Goal: Transaction & Acquisition: Purchase product/service

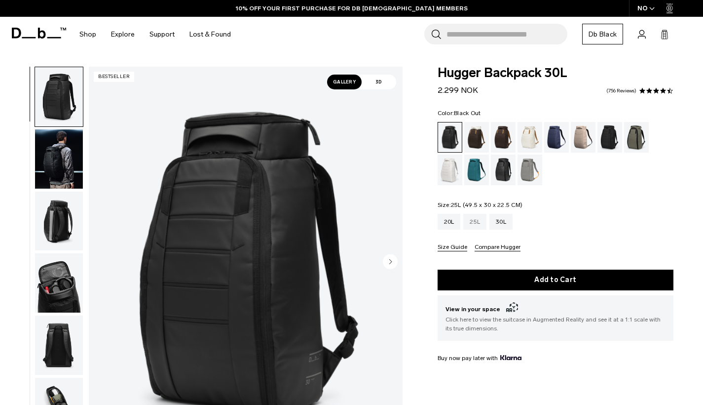
click at [470, 219] on div "25L" at bounding box center [474, 222] width 23 height 16
